Goal: Task Accomplishment & Management: Use online tool/utility

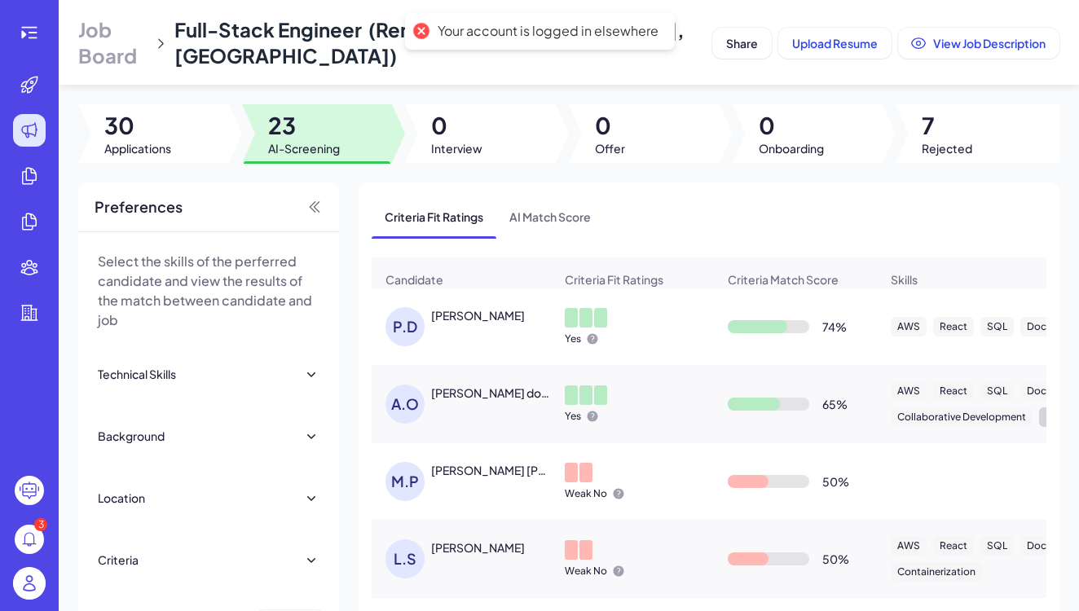
scroll to position [284, 0]
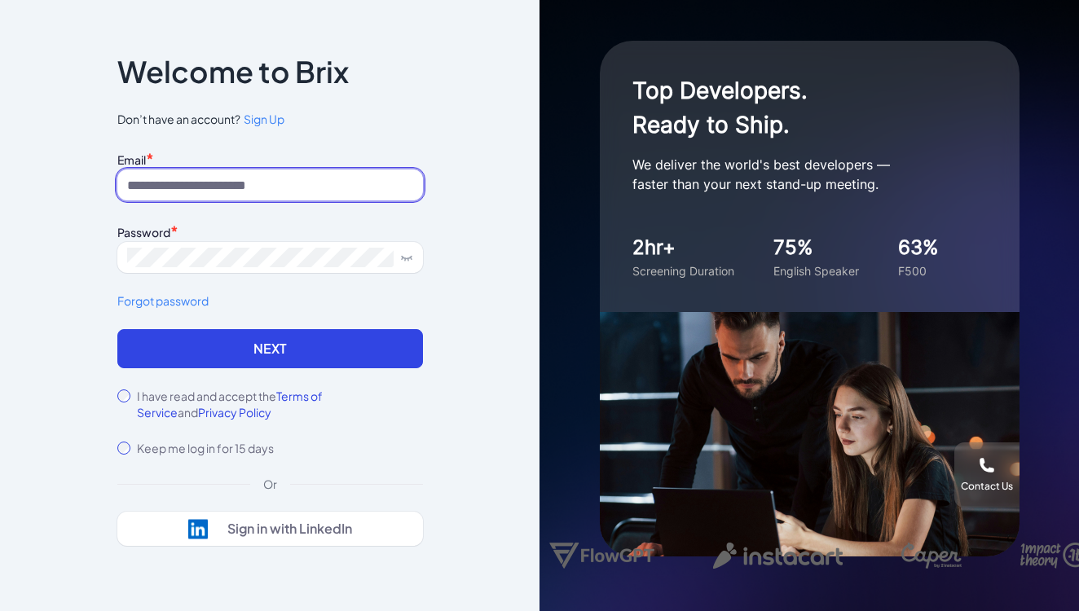
type input "**********"
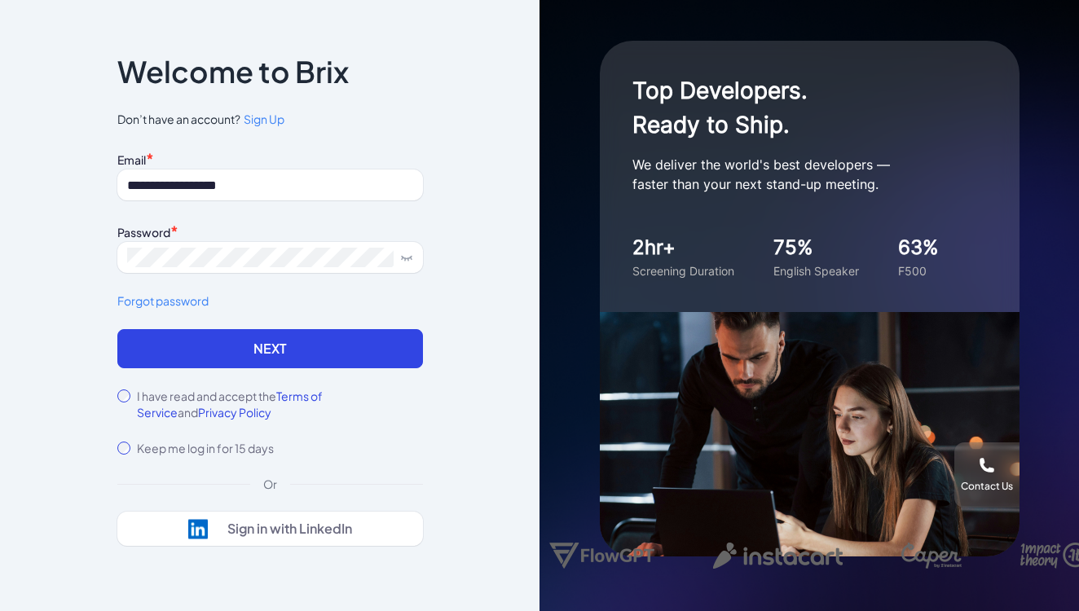
click at [174, 395] on label "I have read and accept the Terms of Service and Privacy Policy" at bounding box center [280, 404] width 286 height 33
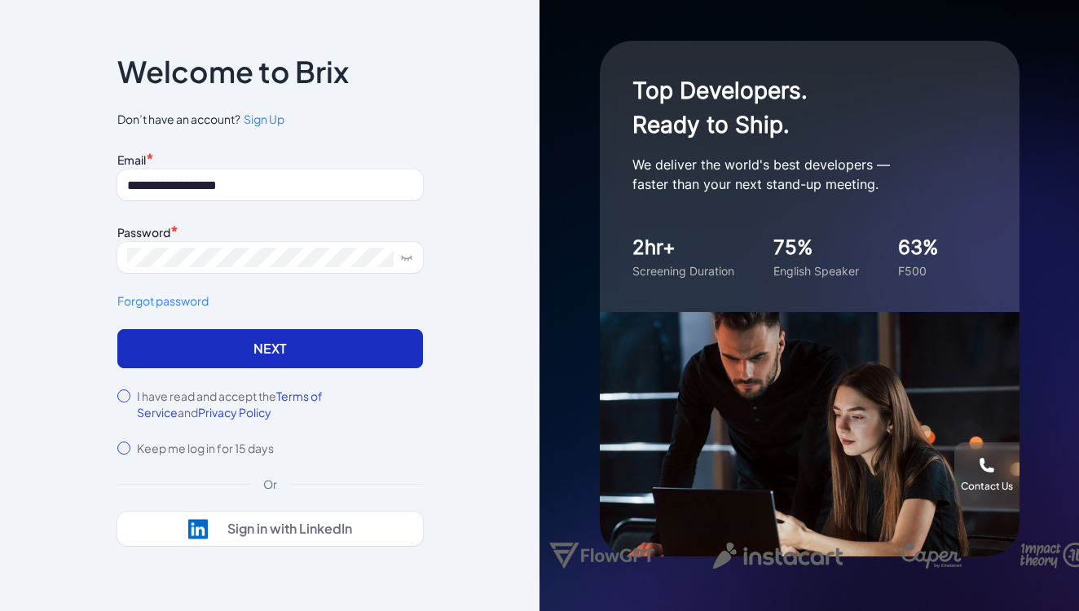
click at [271, 346] on button "Next" at bounding box center [270, 348] width 306 height 39
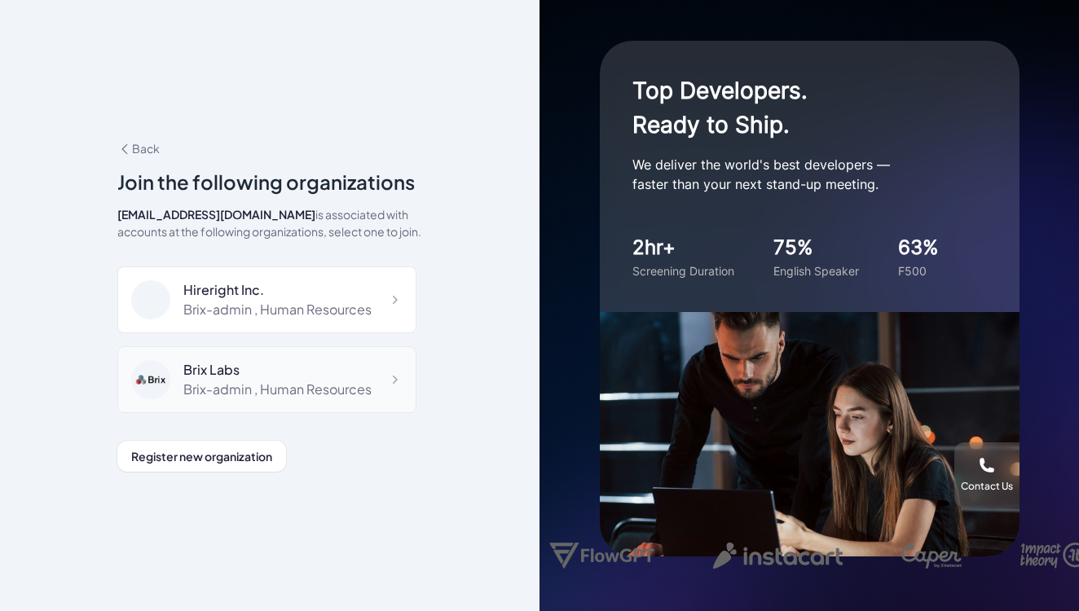
click at [311, 387] on div "Brix-admin , Human Resources" at bounding box center [277, 390] width 188 height 20
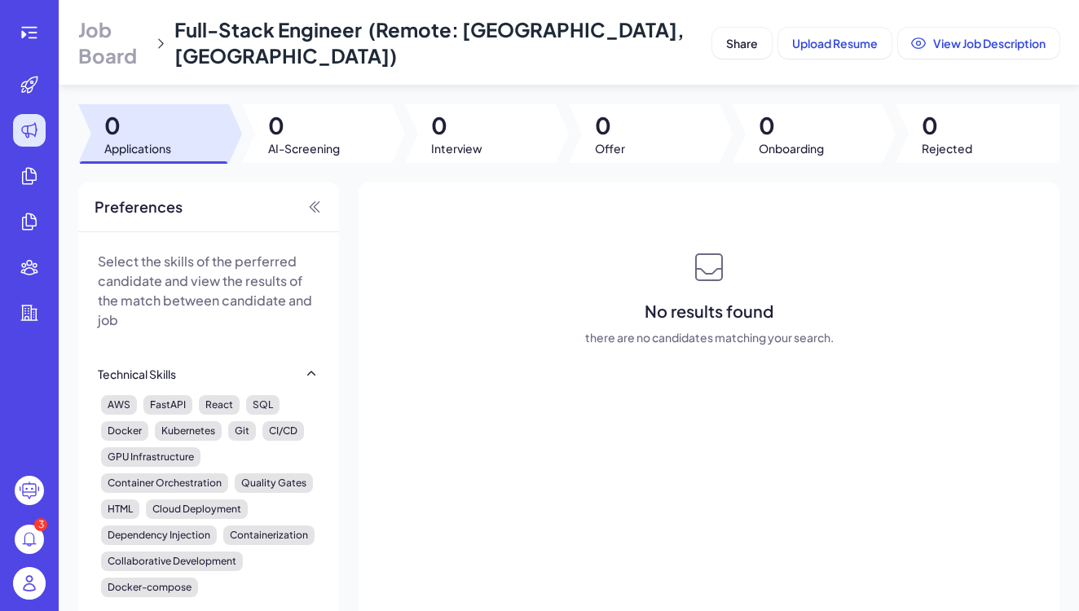
click at [33, 582] on img at bounding box center [29, 583] width 33 height 33
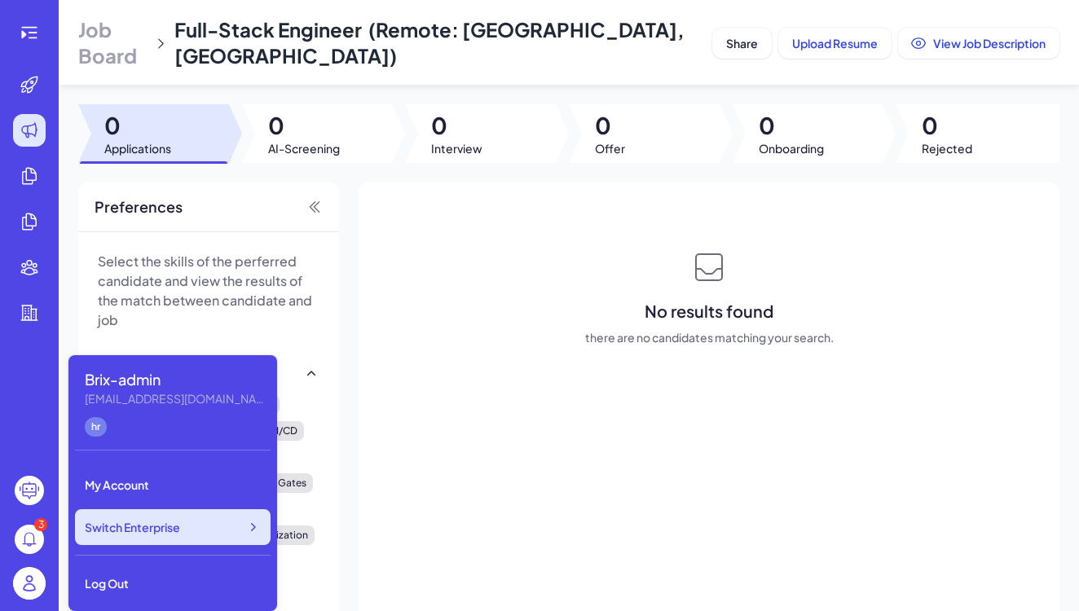
click at [159, 529] on span "Switch Enterprise" at bounding box center [132, 527] width 95 height 16
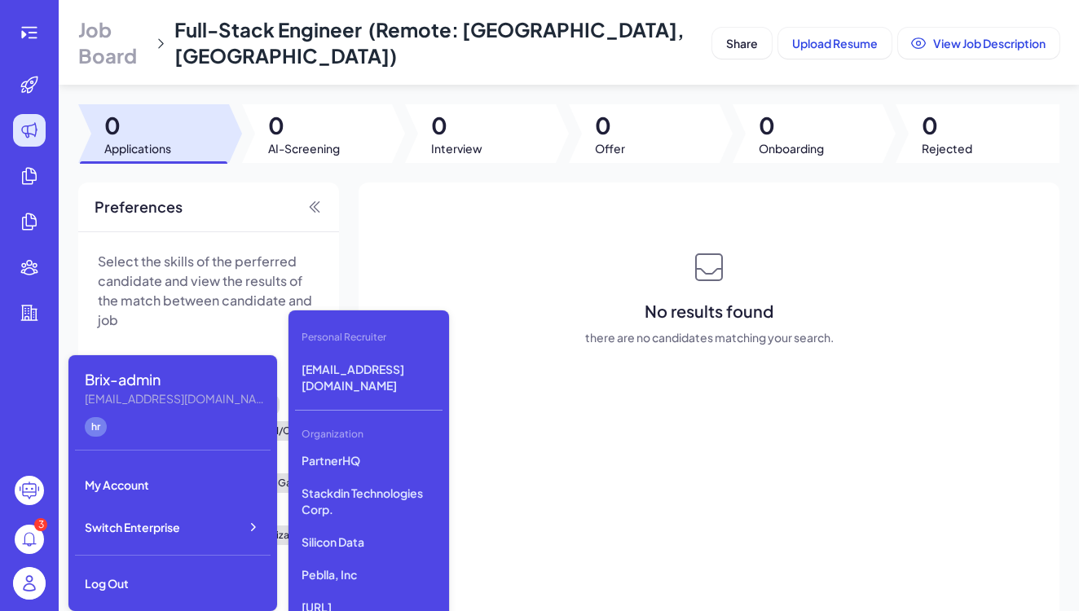
scroll to position [1281, 0]
click at [332, 541] on p "Silicon Data" at bounding box center [369, 537] width 148 height 29
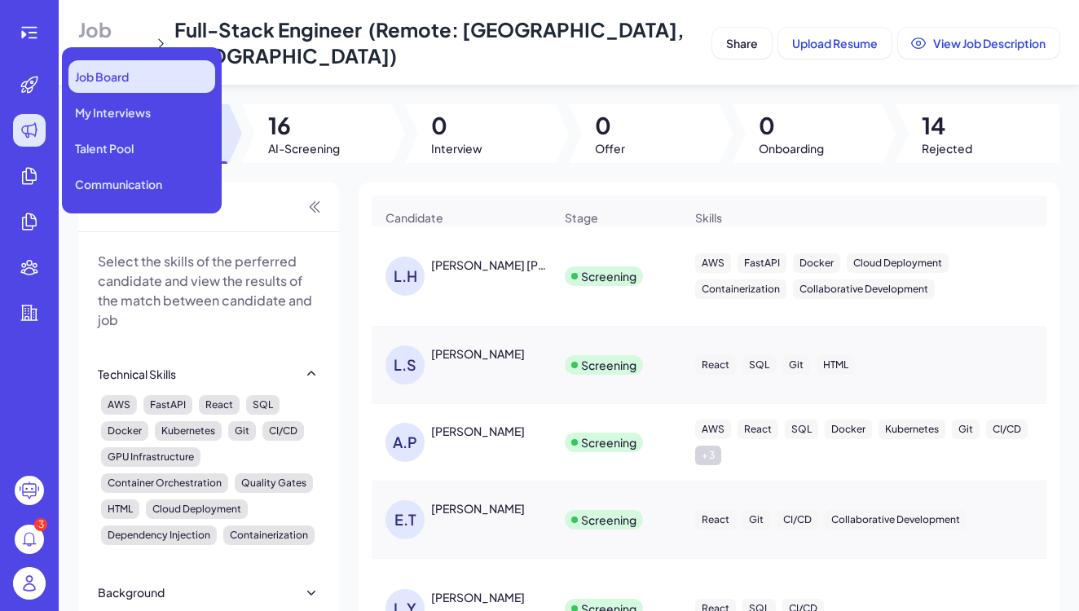
click at [129, 78] on span "Job Board" at bounding box center [102, 76] width 54 height 16
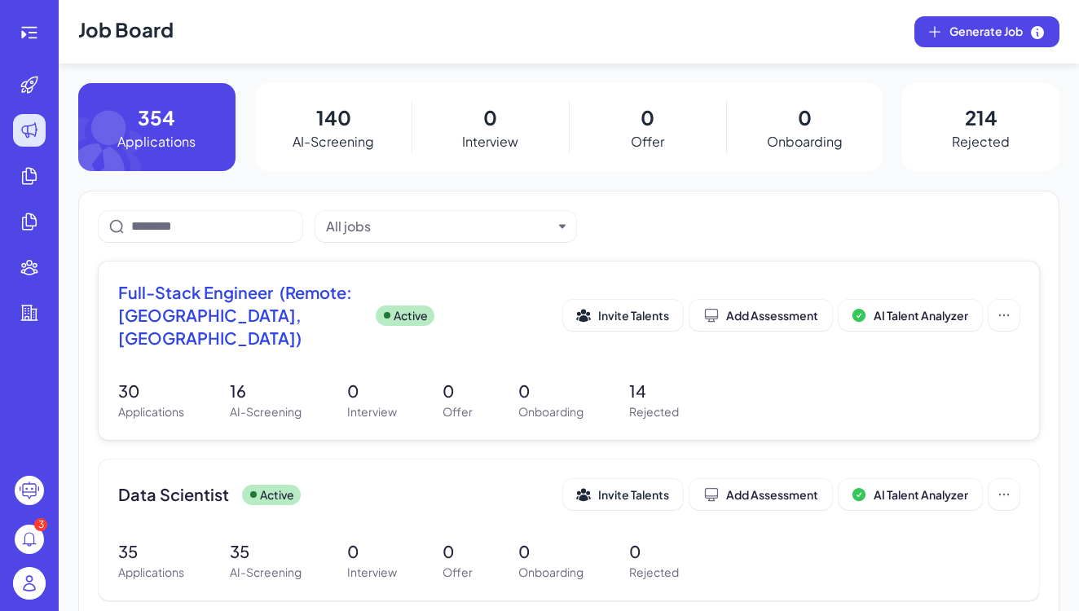
click at [262, 331] on span "Full-Stack Engineer (Remote: [GEOGRAPHIC_DATA], [GEOGRAPHIC_DATA])" at bounding box center [240, 315] width 244 height 68
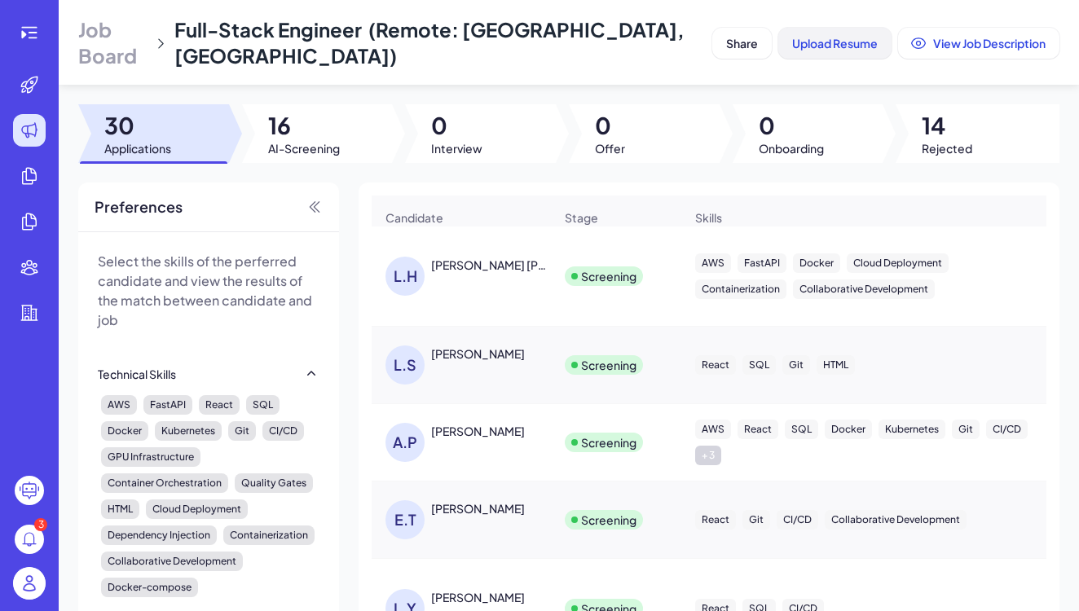
click at [828, 46] on span "Upload Resume" at bounding box center [835, 43] width 86 height 15
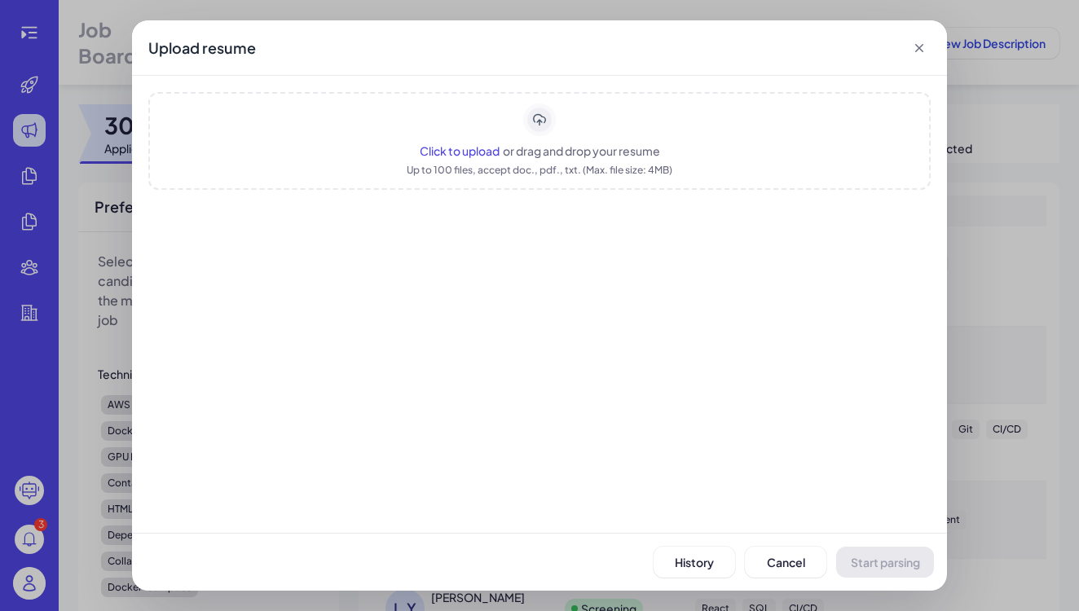
click at [449, 170] on div "Up to 100 files, accept doc., pdf., txt. (Max. file size: 4MB)" at bounding box center [540, 170] width 266 height 16
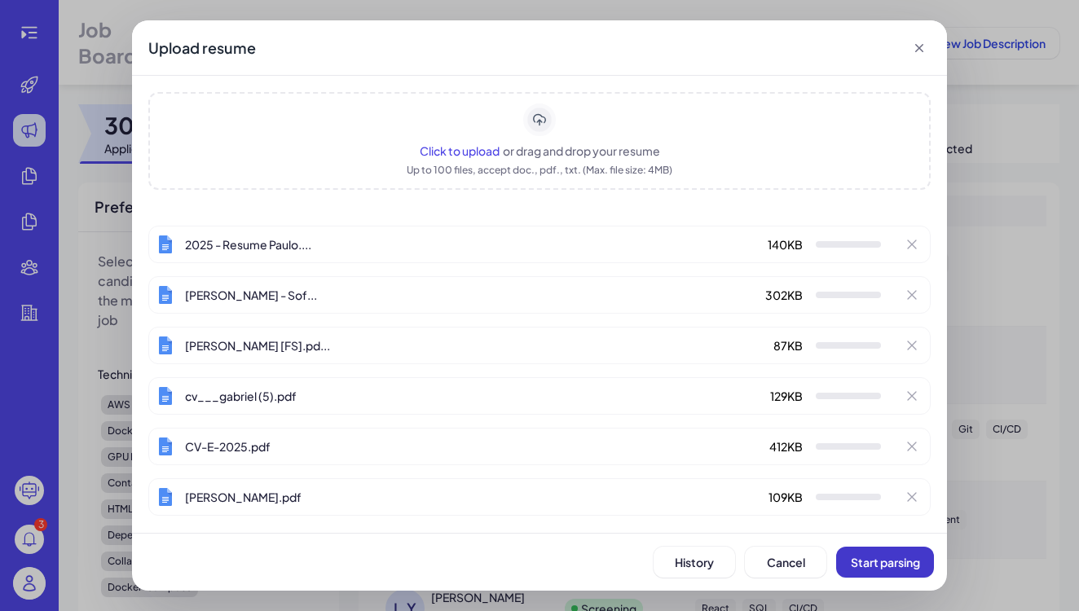
click at [866, 570] on button "Start parsing" at bounding box center [885, 562] width 98 height 31
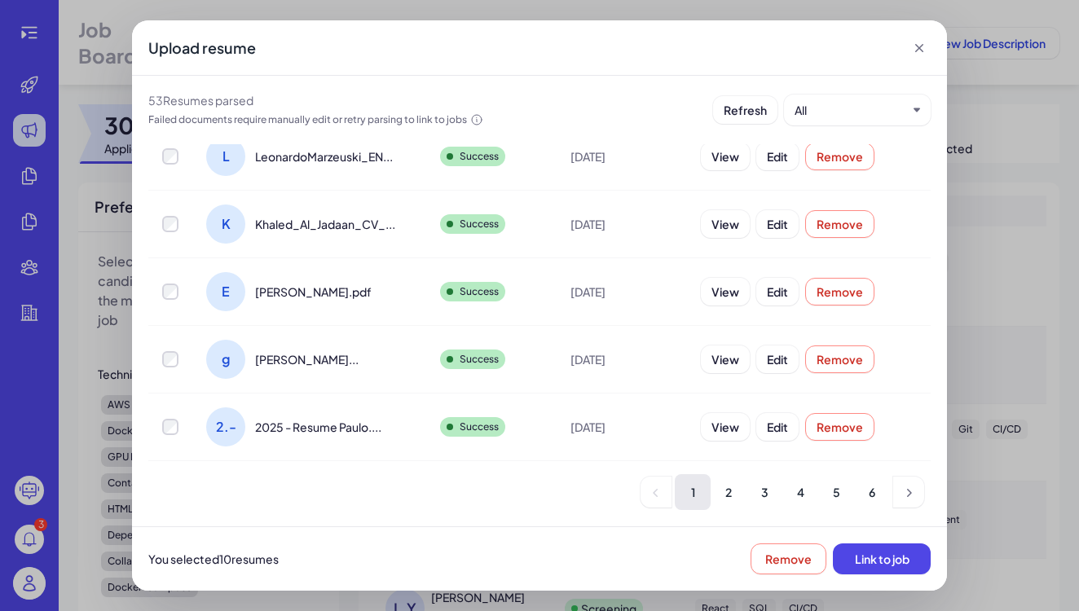
scroll to position [404, 0]
click at [870, 563] on span "Link to job" at bounding box center [882, 559] width 55 height 15
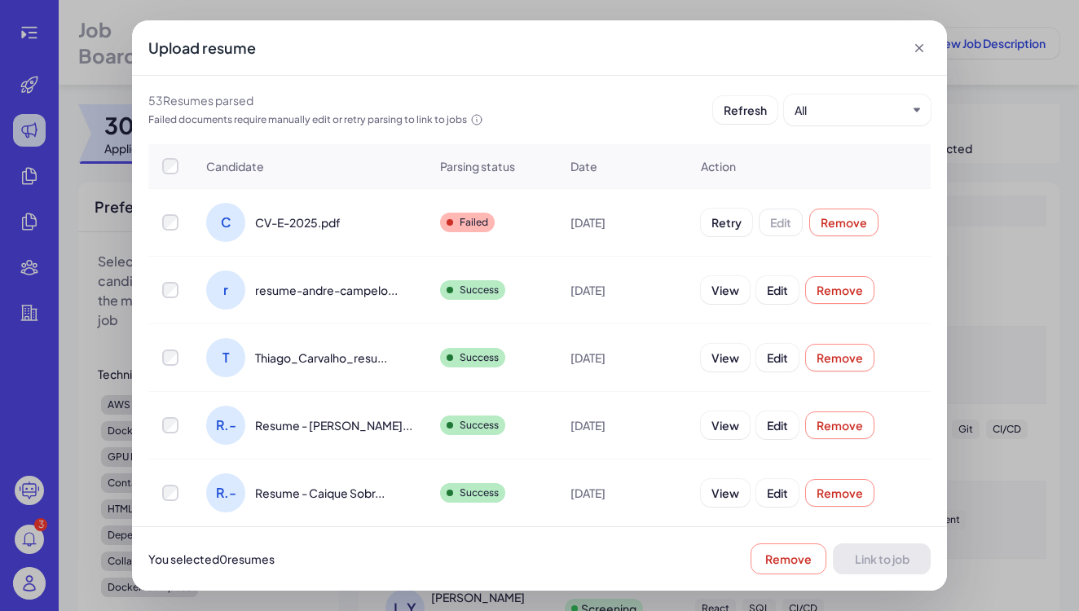
scroll to position [0, 0]
click at [871, 564] on span "Link to job" at bounding box center [882, 559] width 55 height 15
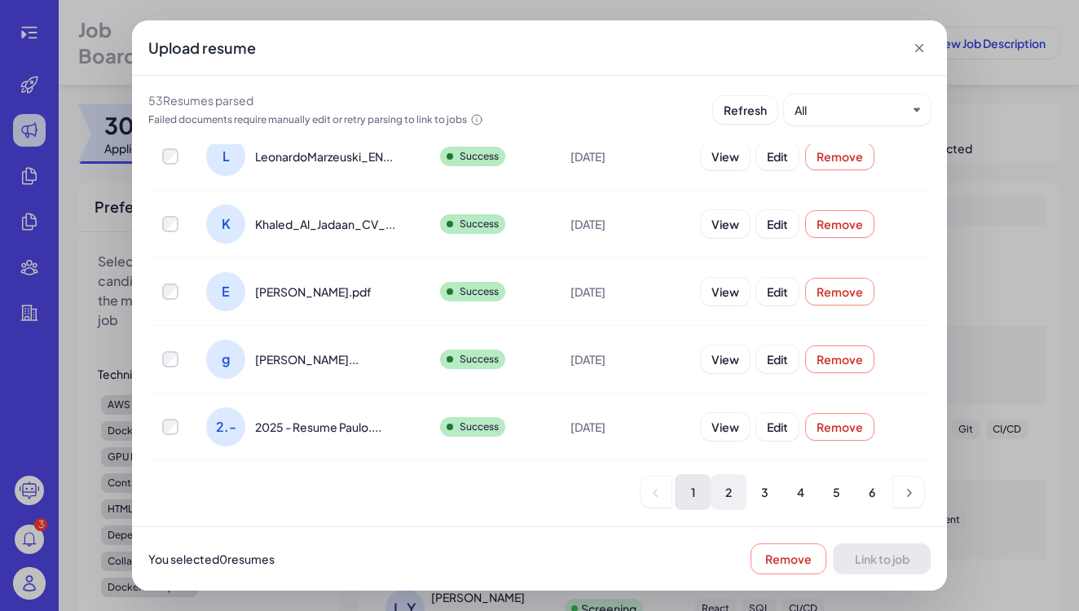
scroll to position [404, 0]
click at [733, 495] on li "2" at bounding box center [729, 492] width 36 height 36
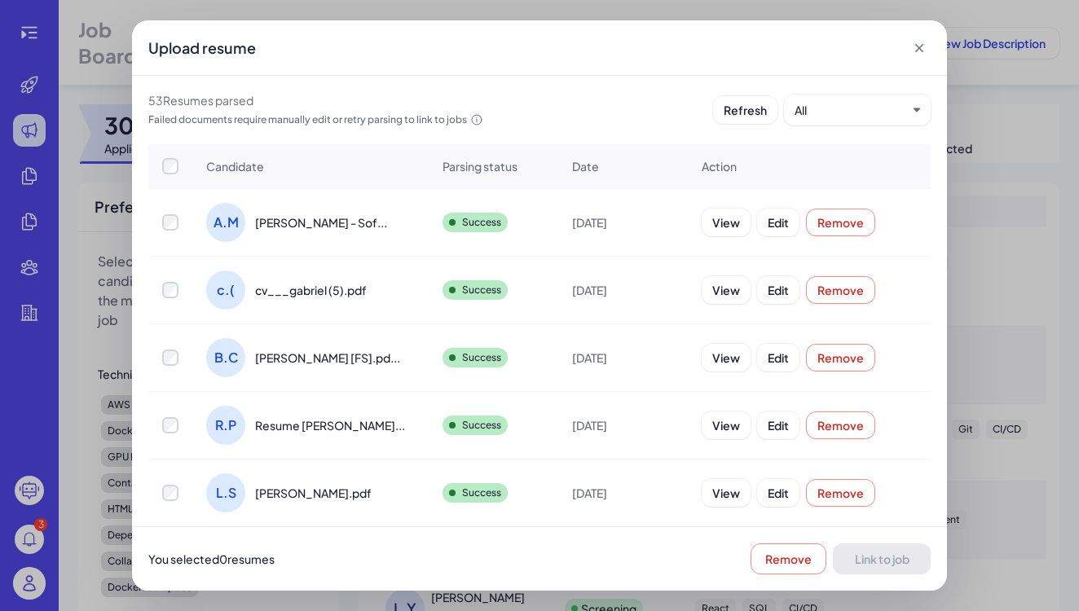
scroll to position [0, 0]
click at [877, 562] on span "Link to job" at bounding box center [882, 559] width 55 height 15
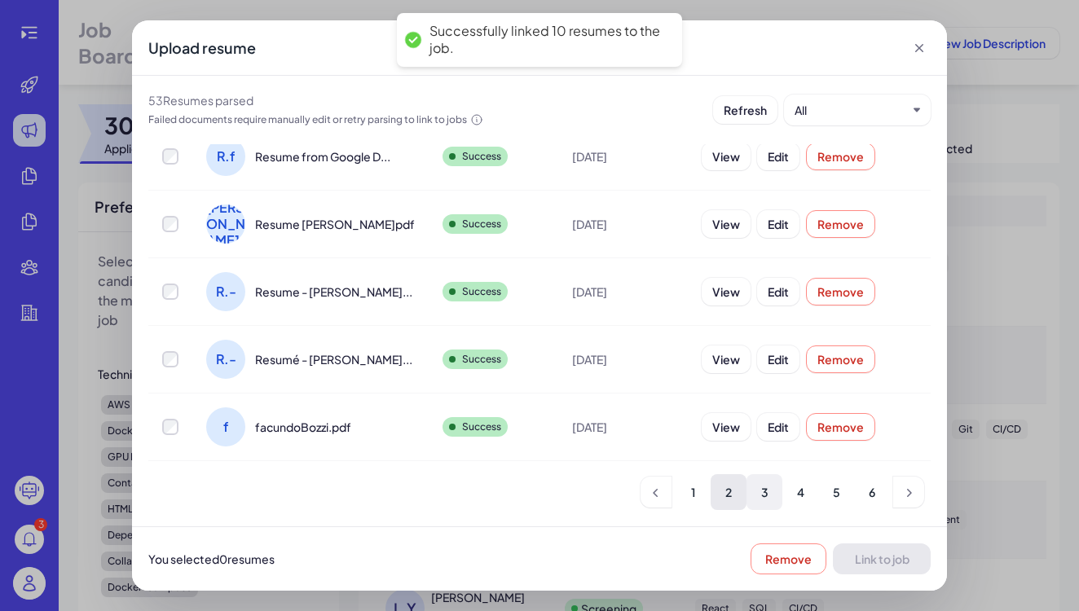
scroll to position [404, 0]
click at [760, 488] on li "3" at bounding box center [764, 492] width 36 height 36
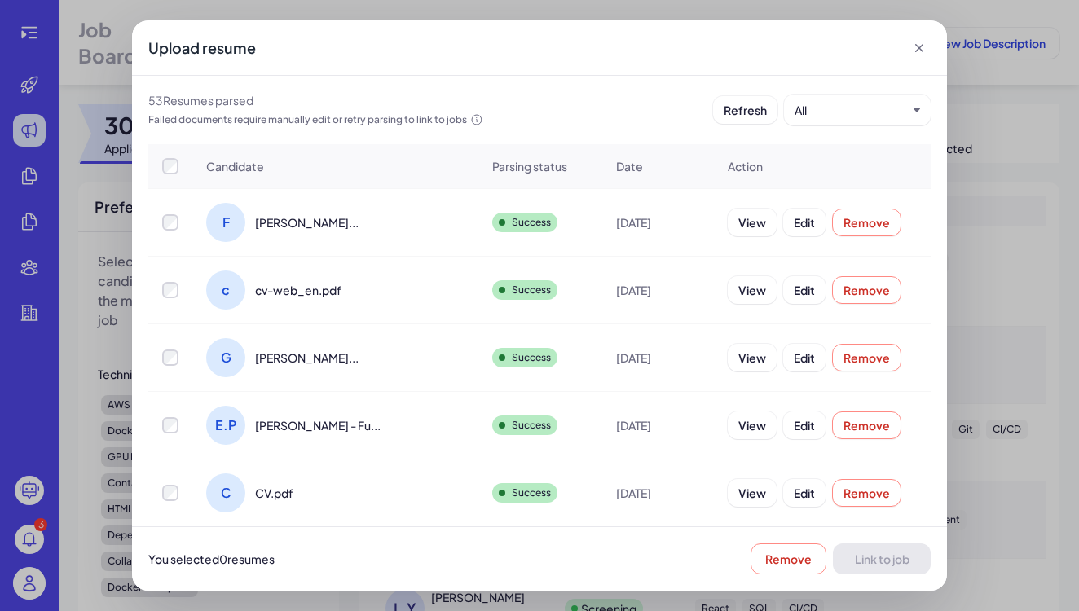
scroll to position [0, 0]
click at [869, 556] on span "Link to job" at bounding box center [882, 559] width 55 height 15
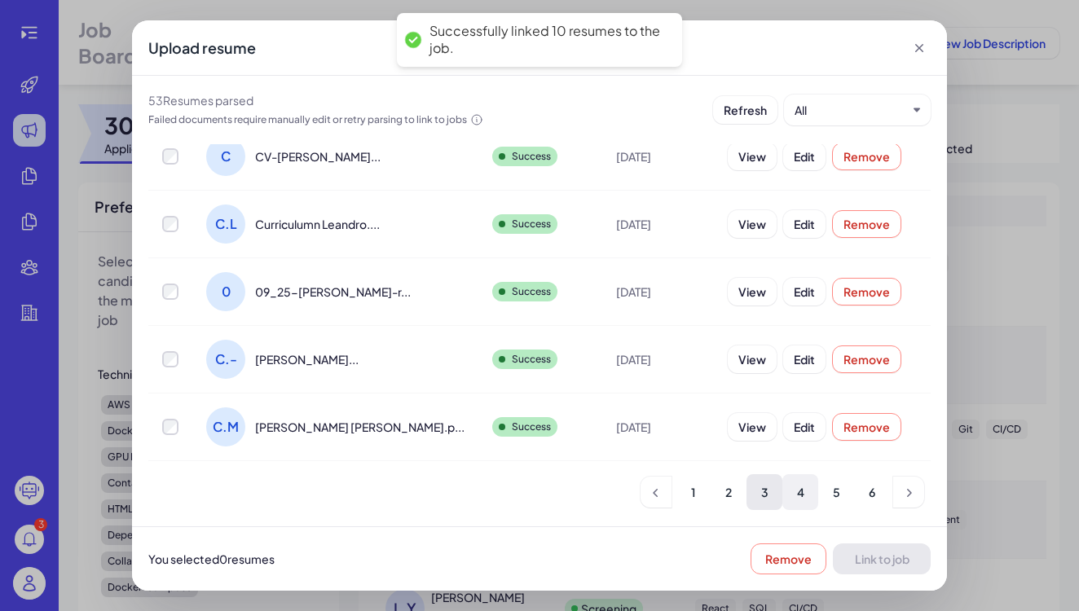
scroll to position [404, 0]
click at [800, 490] on li "4" at bounding box center [800, 492] width 36 height 36
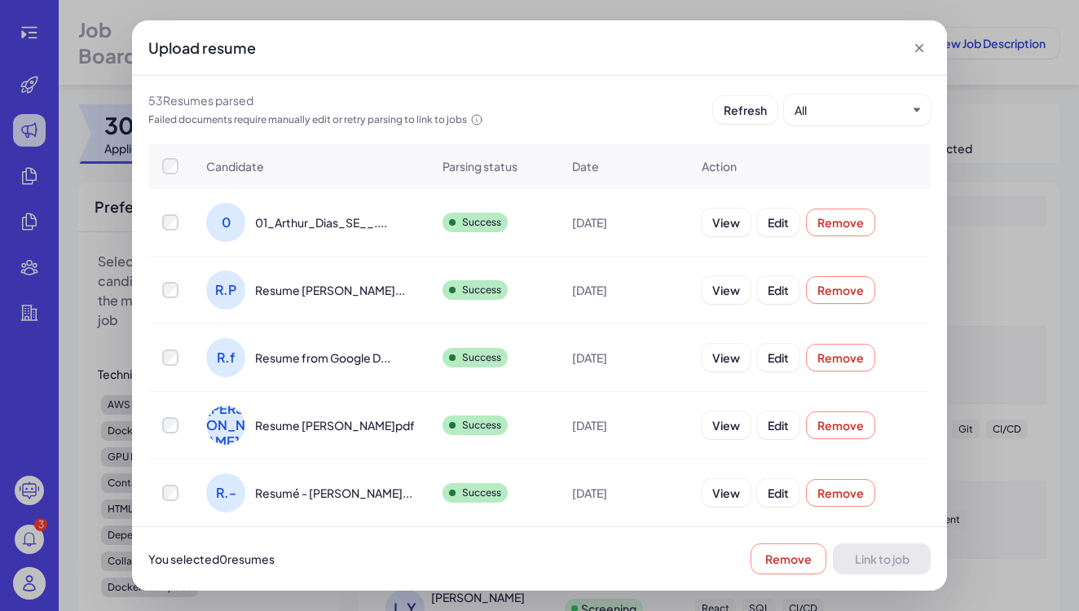
scroll to position [0, 0]
click at [866, 561] on span "Link to job" at bounding box center [882, 559] width 55 height 15
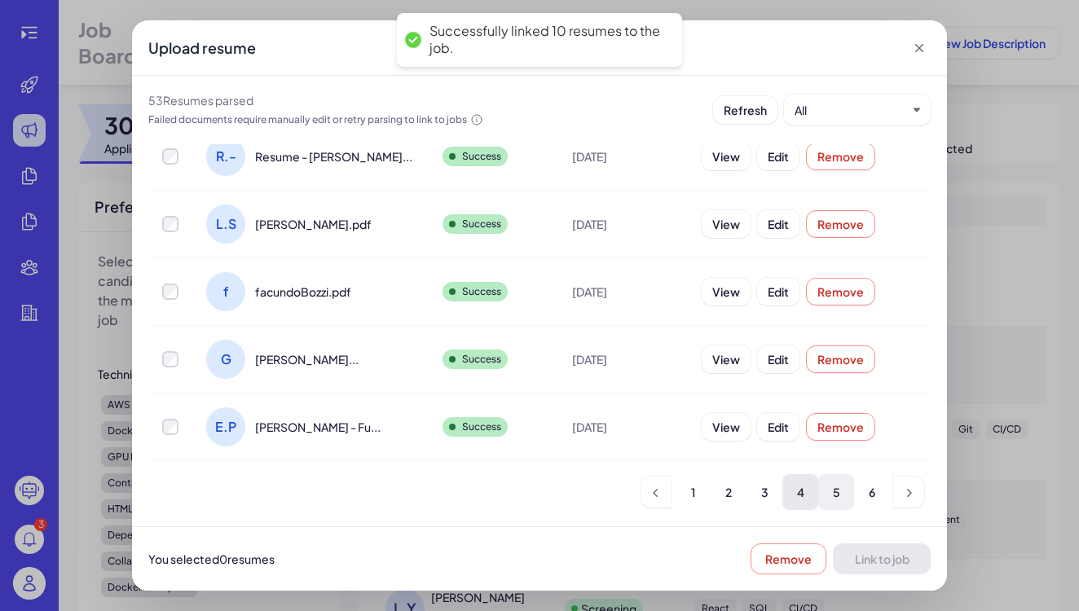
scroll to position [404, 0]
click at [843, 492] on li "5" at bounding box center [836, 492] width 36 height 36
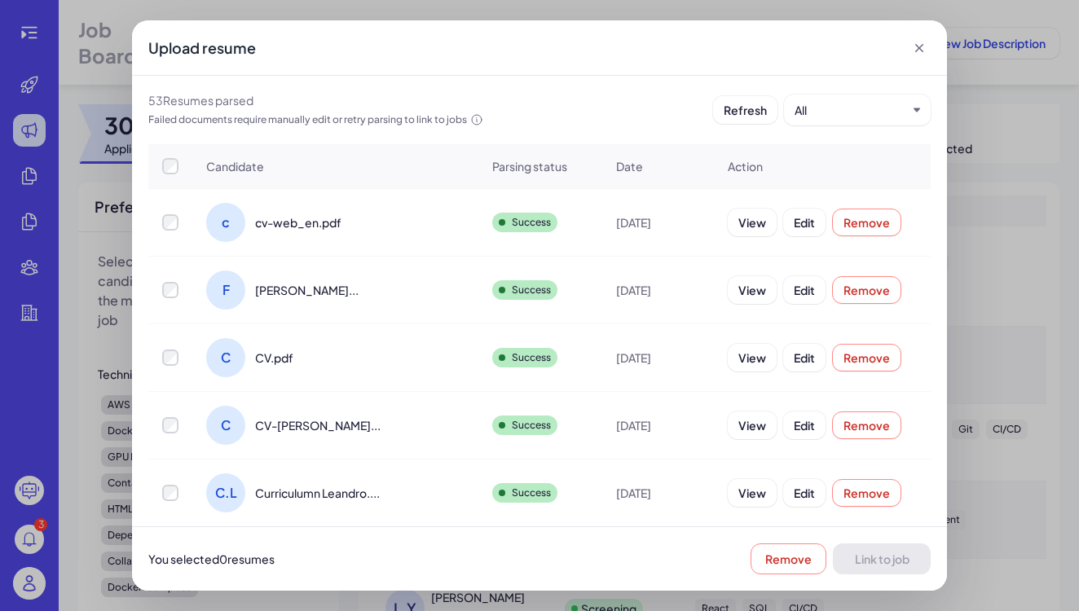
scroll to position [0, 0]
click at [883, 566] on span "Link to job" at bounding box center [882, 559] width 55 height 15
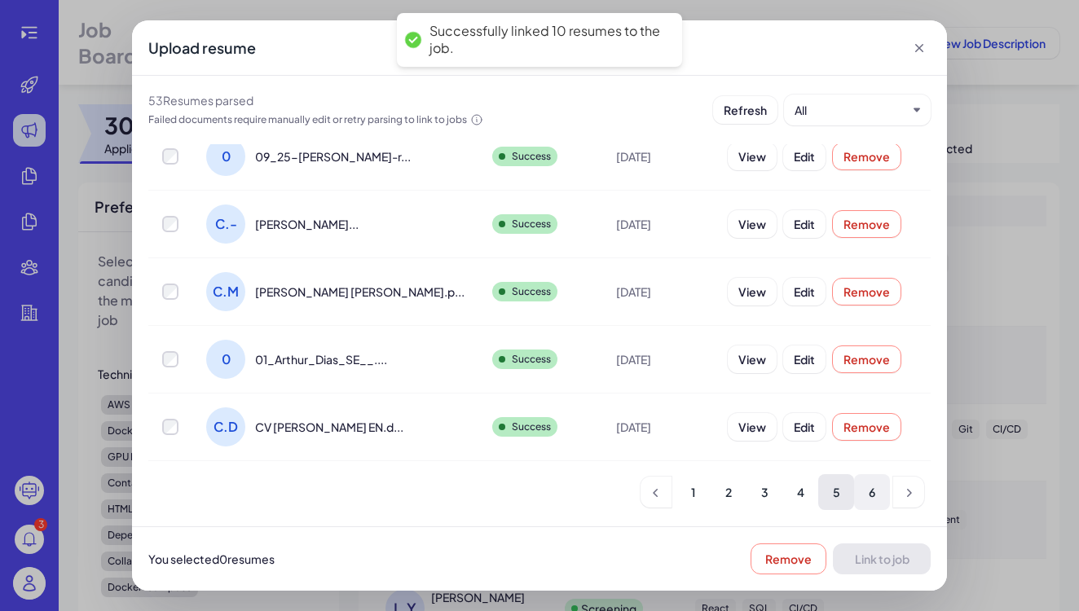
scroll to position [404, 0]
click at [875, 495] on li "6" at bounding box center [872, 492] width 36 height 36
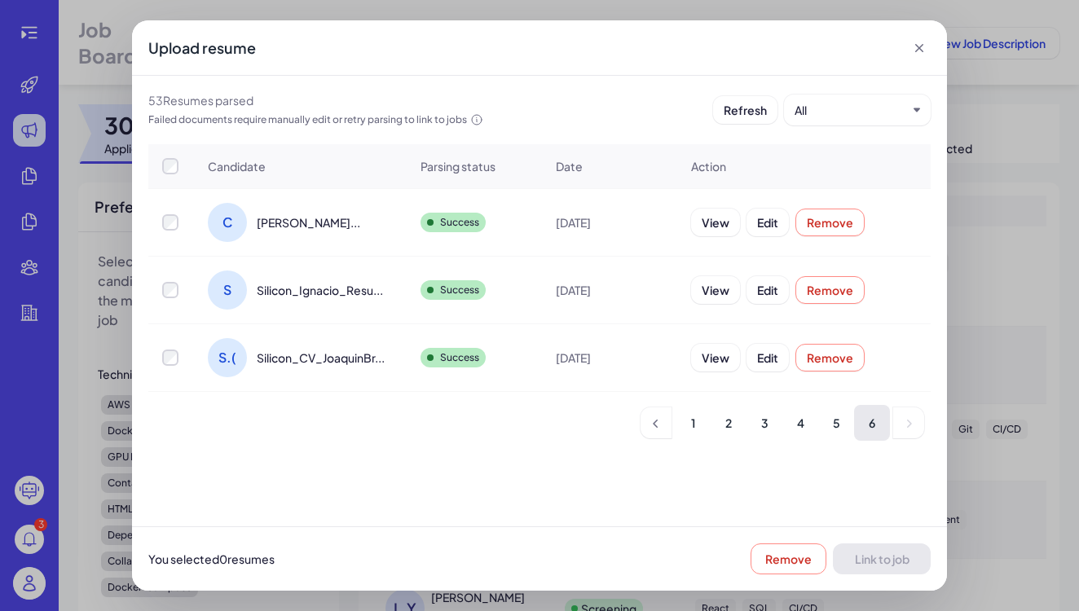
scroll to position [0, 0]
click at [890, 556] on span "Link to job" at bounding box center [882, 559] width 55 height 15
click at [692, 426] on li "1" at bounding box center [693, 423] width 36 height 36
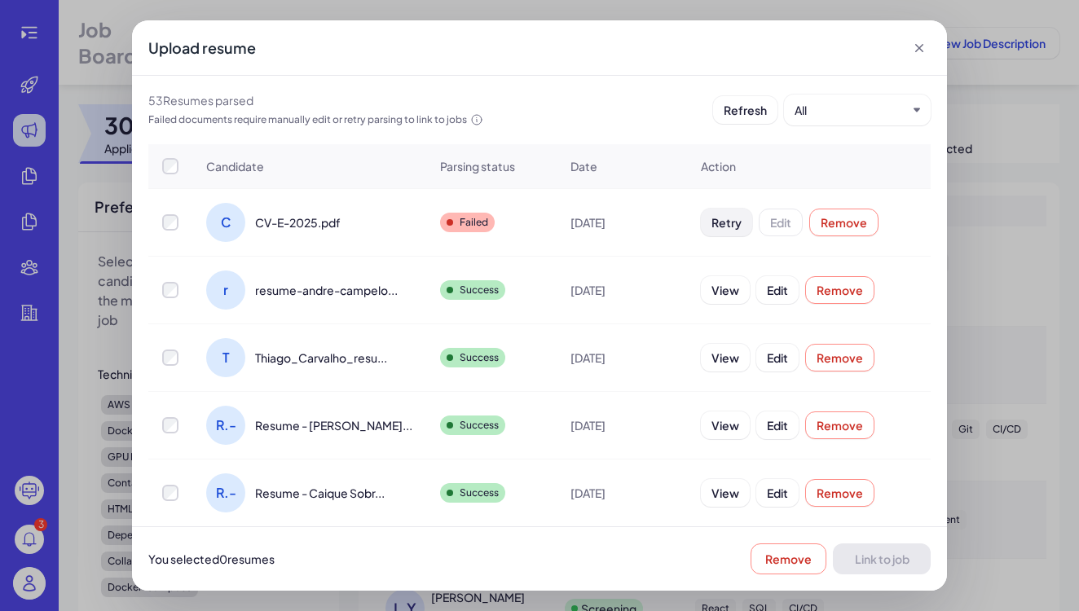
click at [711, 227] on span "Retry" at bounding box center [726, 222] width 30 height 15
click at [924, 47] on icon at bounding box center [919, 48] width 16 height 16
